Goal: Task Accomplishment & Management: Manage account settings

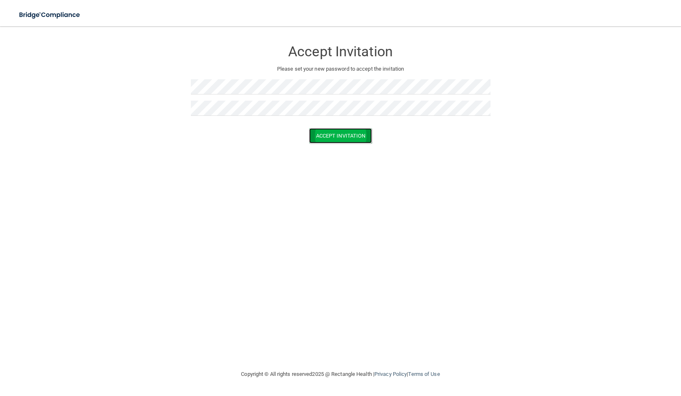
click at [348, 136] on button "Accept Invitation" at bounding box center [340, 135] width 63 height 15
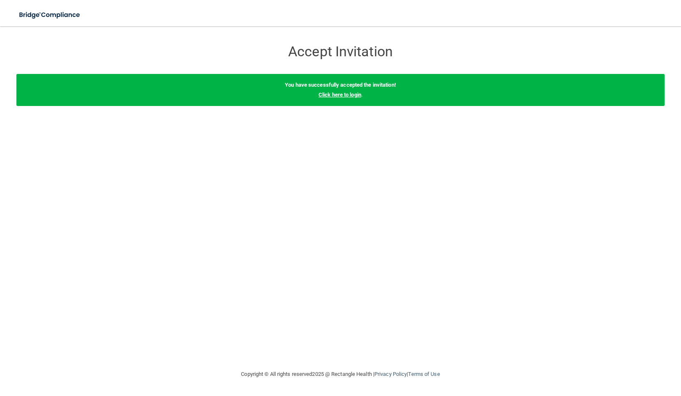
click at [345, 94] on link "Click here to login" at bounding box center [339, 94] width 43 height 6
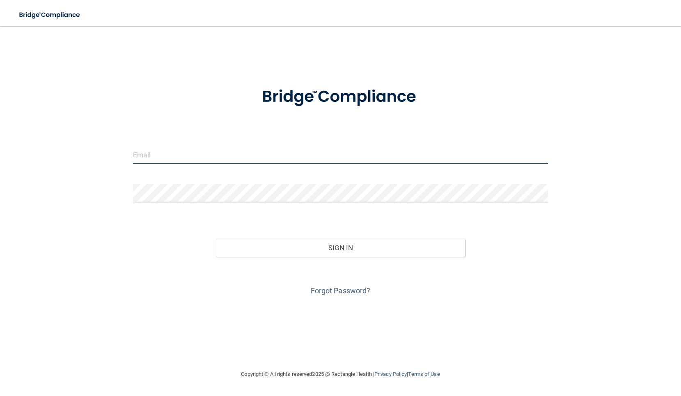
click at [144, 158] on input "email" at bounding box center [340, 154] width 415 height 18
type input "[EMAIL_ADDRESS][DOMAIN_NAME]"
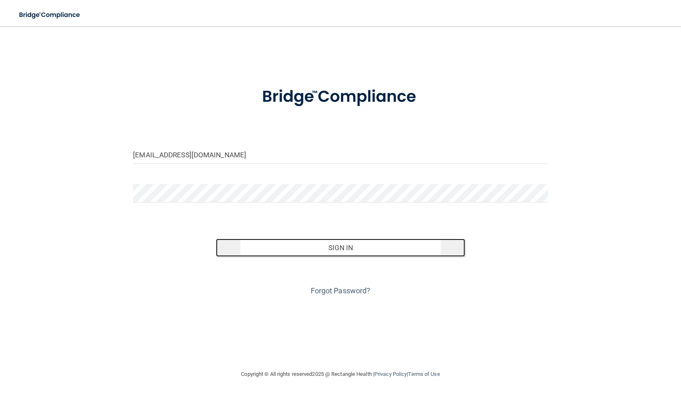
click at [342, 244] on button "Sign In" at bounding box center [340, 247] width 249 height 18
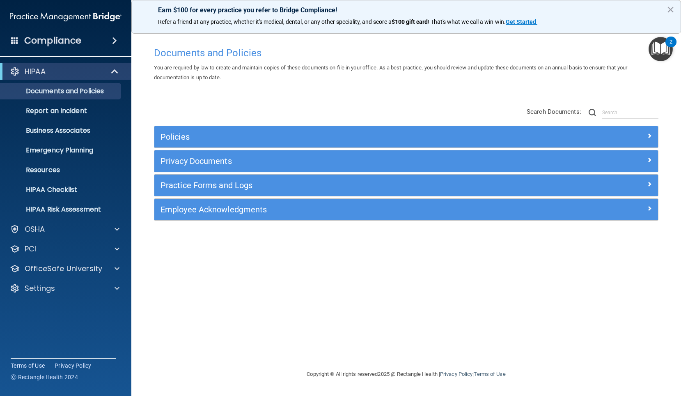
click at [114, 39] on span at bounding box center [114, 41] width 5 height 10
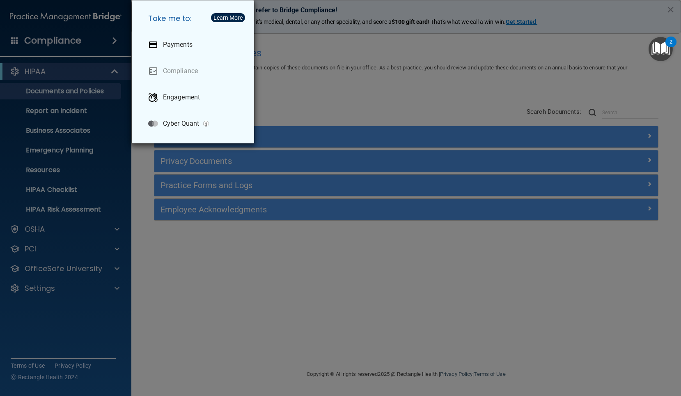
click at [364, 43] on div "Take me to: Payments Compliance Engagement Cyber Quant" at bounding box center [340, 198] width 681 height 396
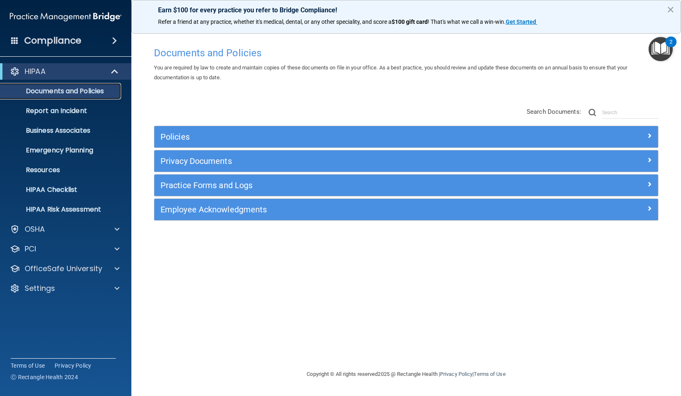
click at [98, 92] on p "Documents and Policies" at bounding box center [61, 91] width 112 height 8
click at [53, 152] on p "Emergency Planning" at bounding box center [61, 150] width 112 height 8
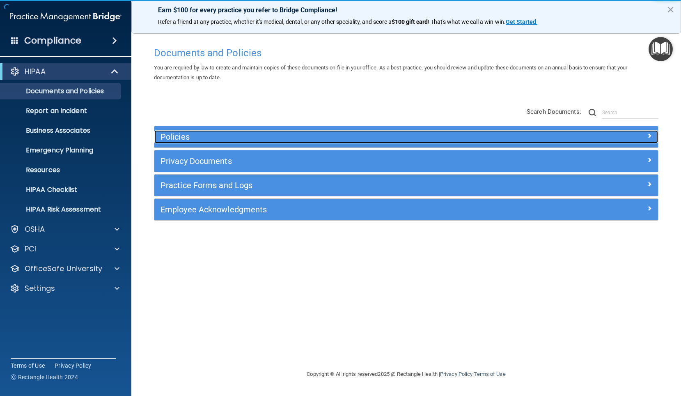
click at [183, 140] on h5 "Policies" at bounding box center [342, 136] width 365 height 9
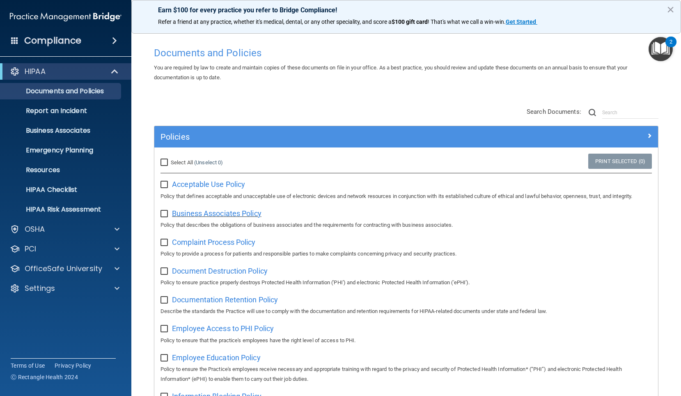
click at [202, 215] on span "Business Associates Policy" at bounding box center [216, 213] width 89 height 9
